Goal: Information Seeking & Learning: Learn about a topic

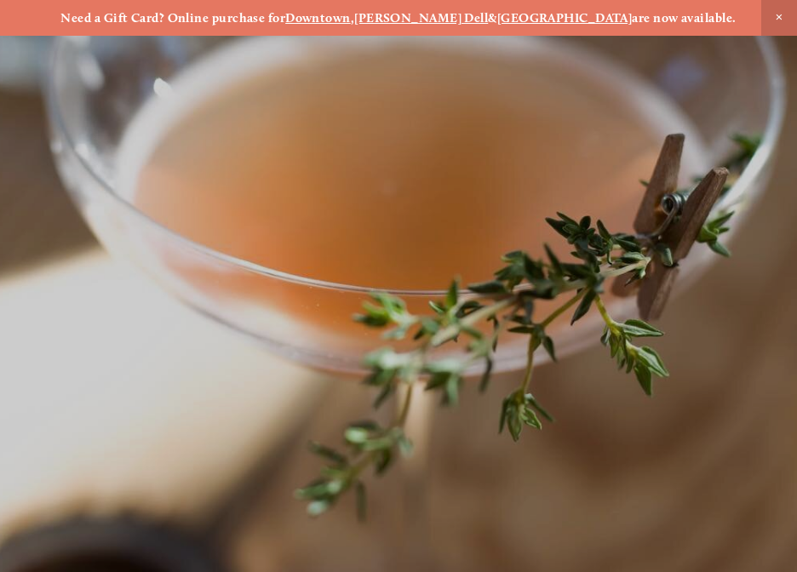
scroll to position [-60, 0]
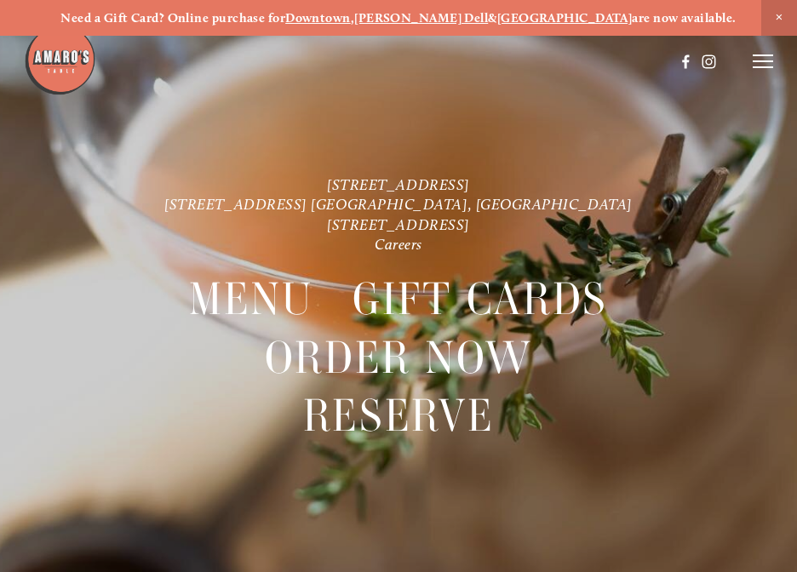
click at [270, 291] on span "Menu" at bounding box center [251, 299] width 124 height 59
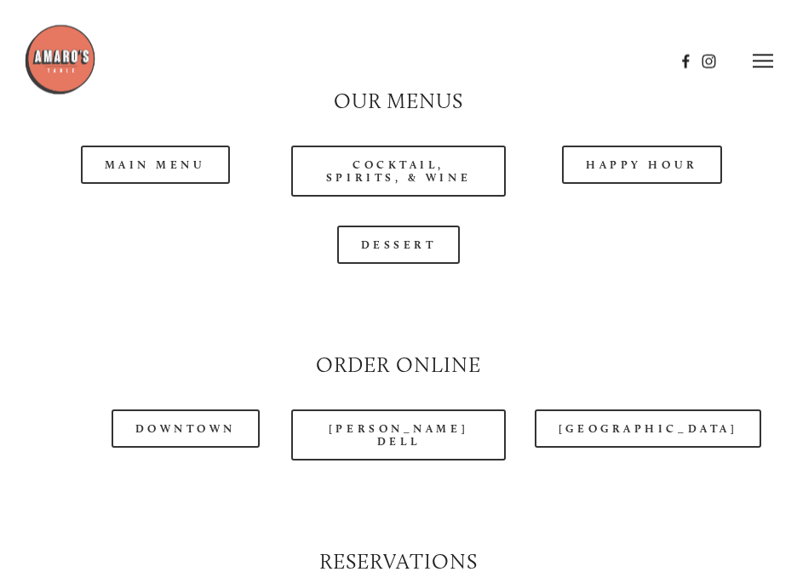
scroll to position [1469, 0]
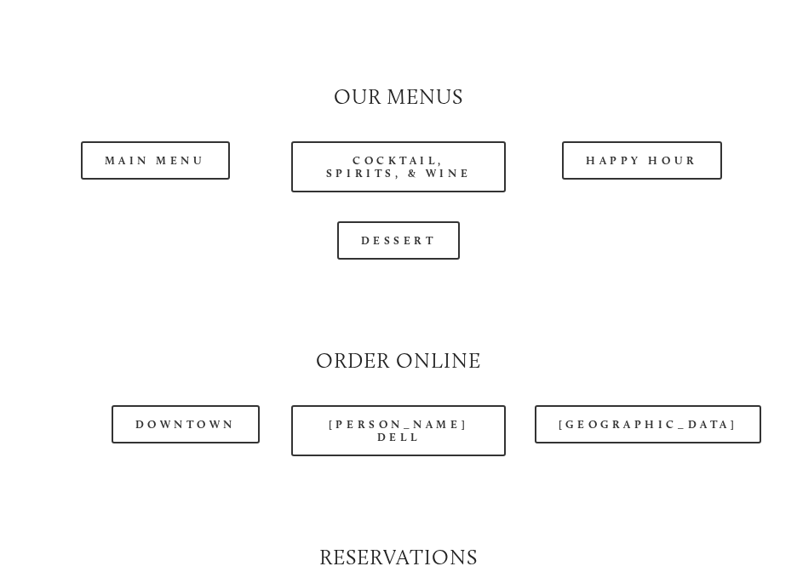
click at [681, 142] on link "Happy Hour" at bounding box center [642, 161] width 160 height 38
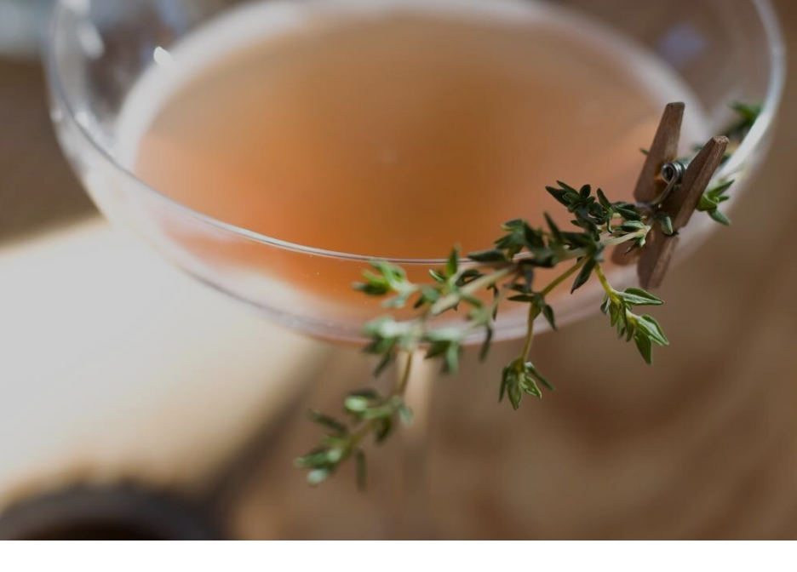
scroll to position [36, 0]
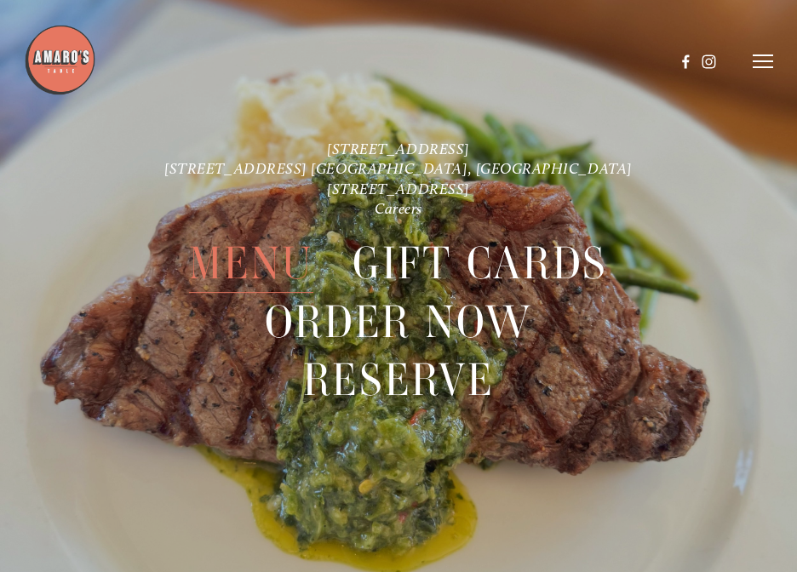
click at [256, 246] on span "Menu" at bounding box center [251, 263] width 124 height 59
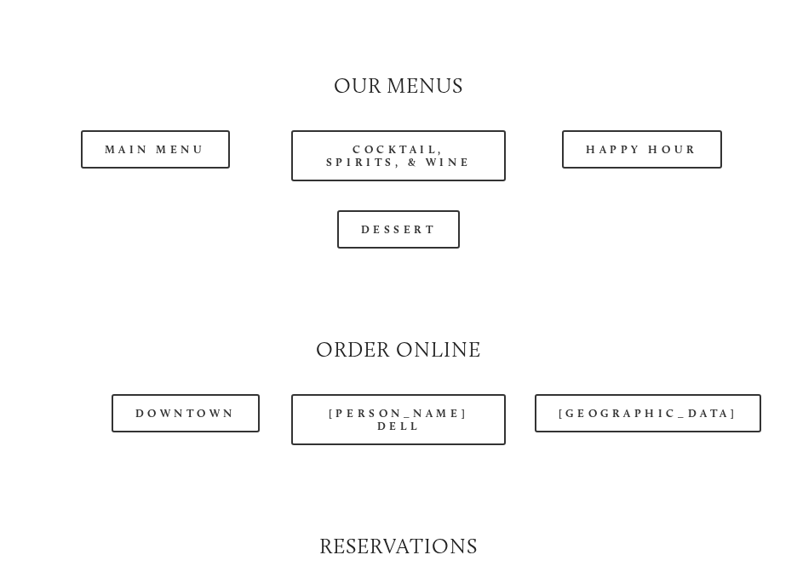
scroll to position [1483, 0]
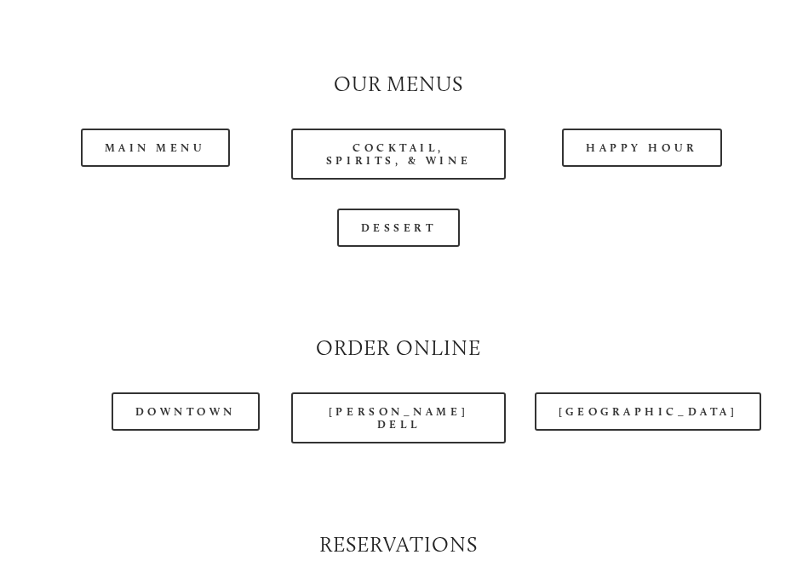
click at [160, 129] on link "Main Menu" at bounding box center [155, 148] width 149 height 38
